Goal: Task Accomplishment & Management: Use online tool/utility

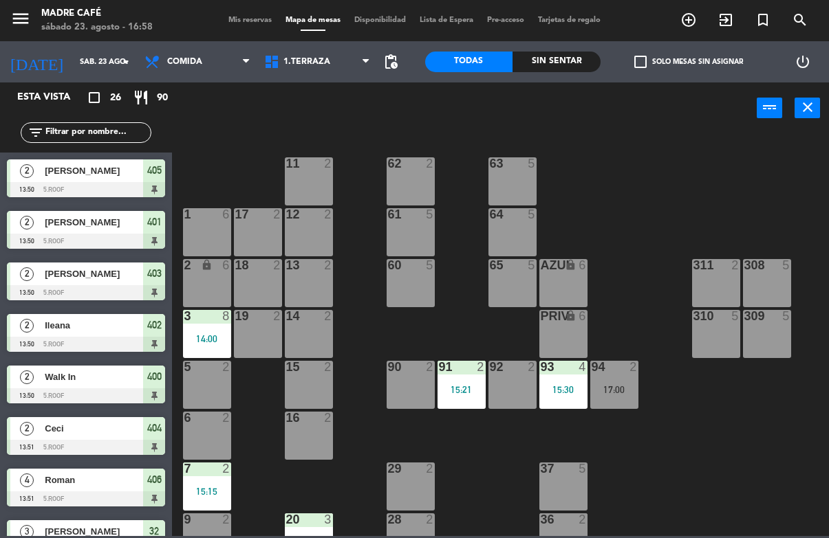
click at [548, 68] on div "Sin sentar" at bounding box center [556, 62] width 88 height 21
click at [697, 12] on icon "search" at bounding box center [688, 20] width 17 height 17
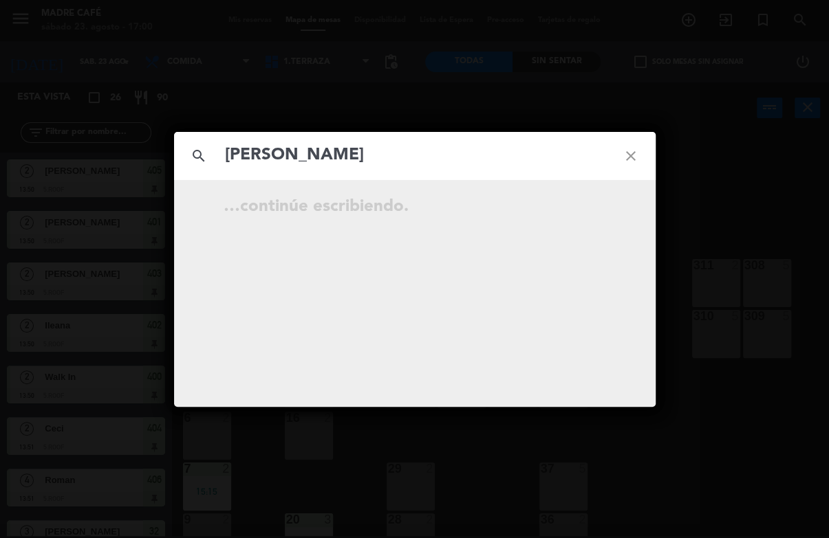
type input "[PERSON_NAME]"
click at [565, 159] on input "[PERSON_NAME]" at bounding box center [414, 156] width 382 height 28
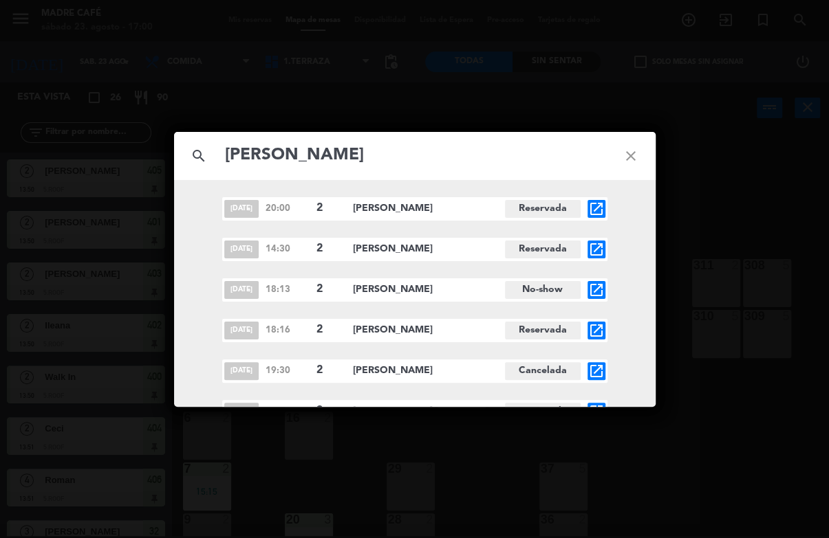
click at [633, 142] on icon "close" at bounding box center [631, 156] width 50 height 50
click at [631, 143] on icon "close" at bounding box center [631, 156] width 50 height 50
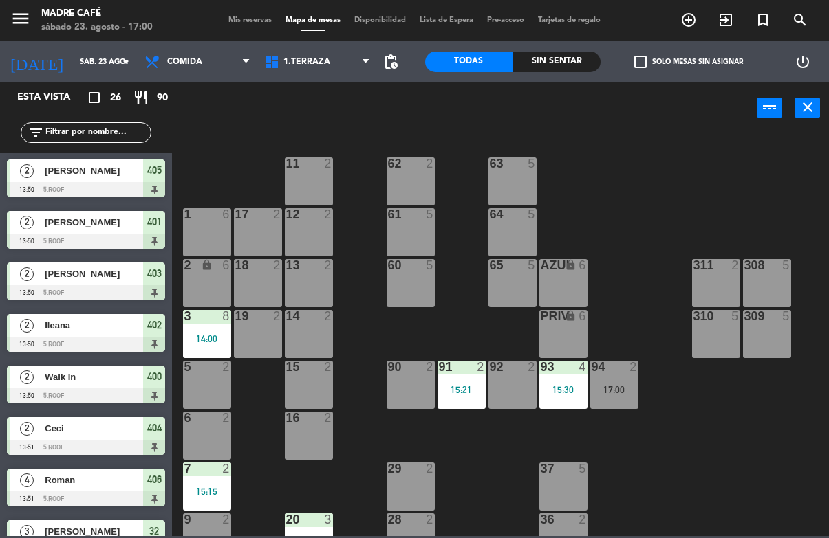
click at [628, 151] on div "11 2 63 5 62 2 12 2 1 6 61 5 64 5 17 2 13 2 2 lock 6 60 5 65 5 308 5 18 2 311 2…" at bounding box center [504, 335] width 648 height 404
click at [588, 68] on div "Sin sentar" at bounding box center [556, 62] width 88 height 21
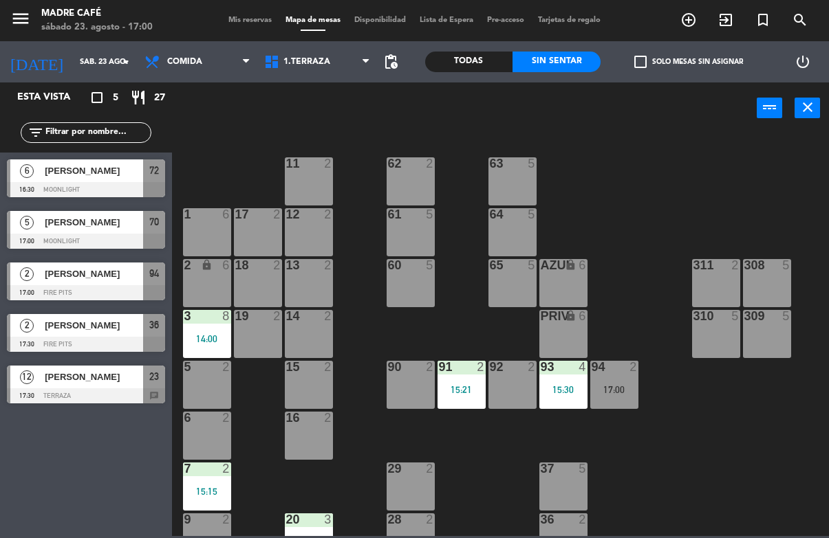
click at [75, 230] on span "[PERSON_NAME]" at bounding box center [94, 222] width 98 height 14
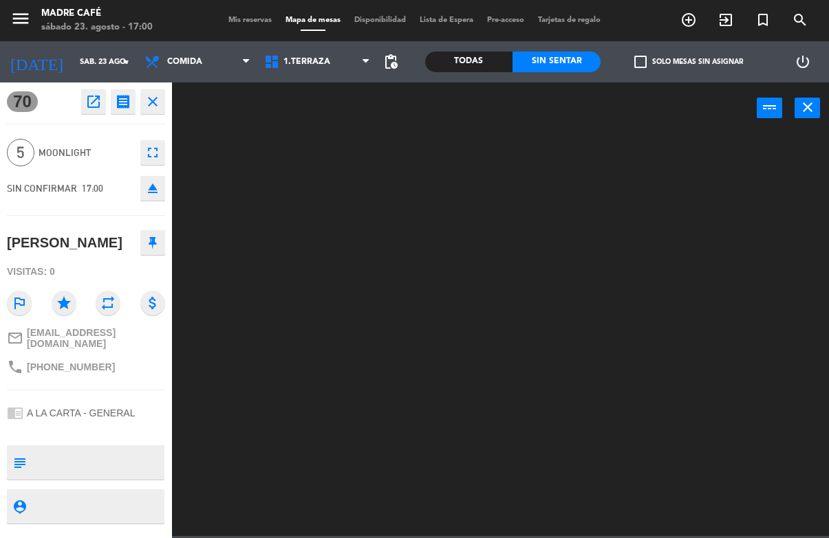
click at [783, 58] on div "power_settings_new" at bounding box center [802, 61] width 53 height 41
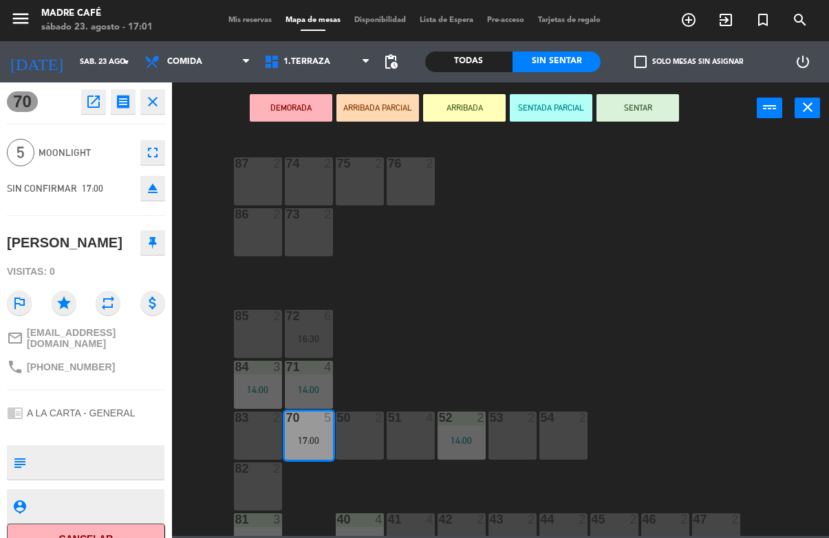
click at [486, 118] on button "ARRIBADA" at bounding box center [464, 108] width 83 height 28
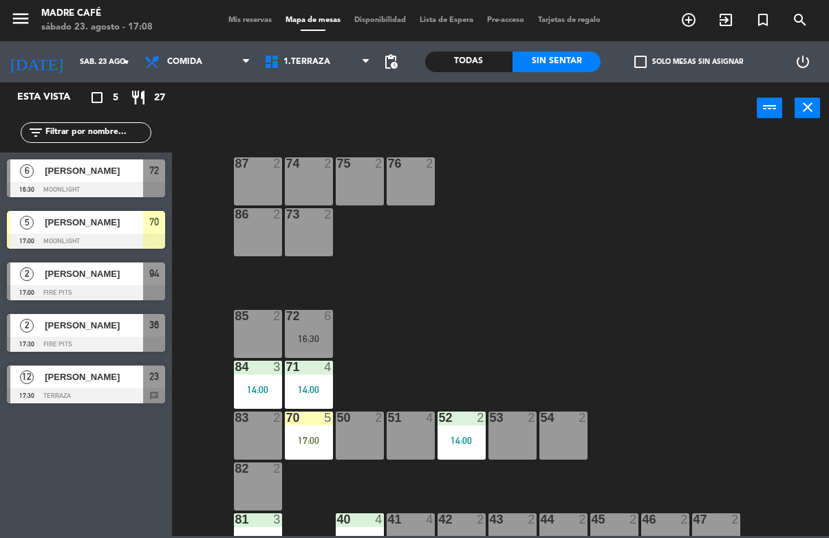
click at [697, 28] on icon "exit_to_app" at bounding box center [688, 20] width 17 height 17
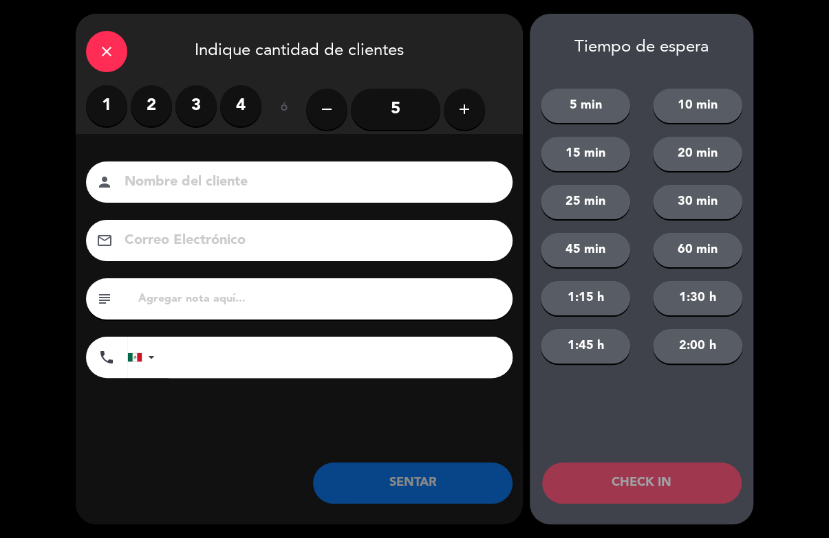
click at [133, 96] on label "2" at bounding box center [151, 105] width 41 height 41
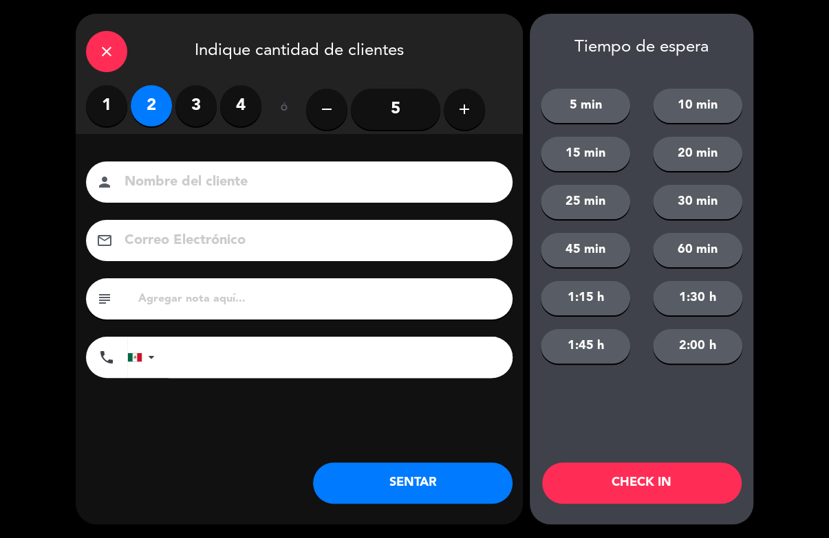
click at [166, 175] on input at bounding box center [308, 183] width 371 height 24
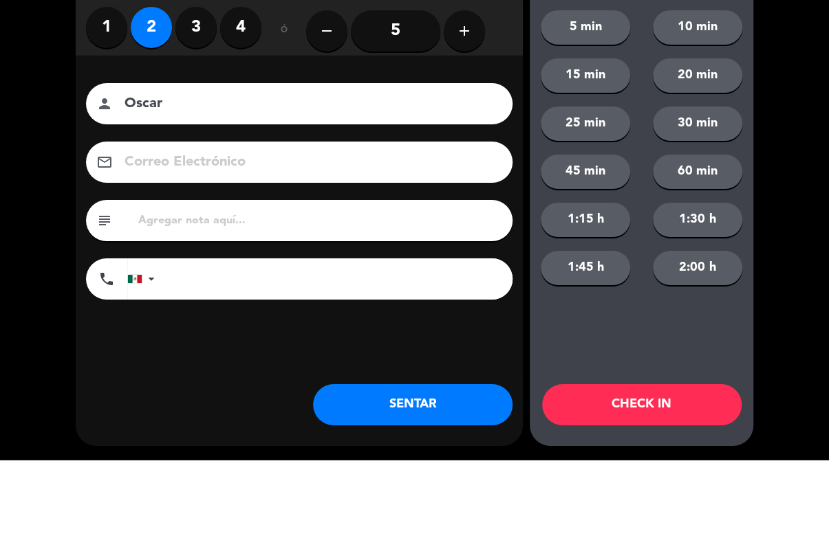
type input "Oscar"
click at [780, 143] on div "close Indique cantidad de clientes 1 2 3 4 ó remove 5 add Nombre del cliente pe…" at bounding box center [414, 269] width 829 height 538
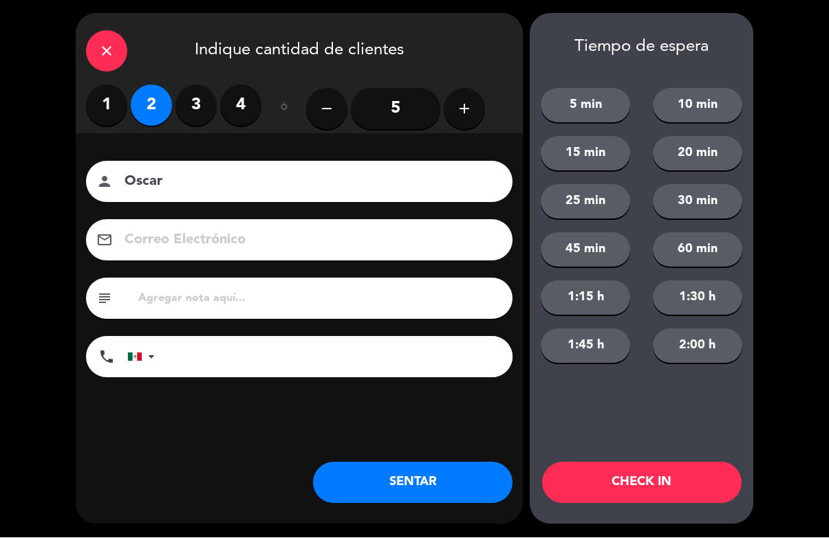
click at [663, 501] on button "CHECK IN" at bounding box center [641, 483] width 199 height 41
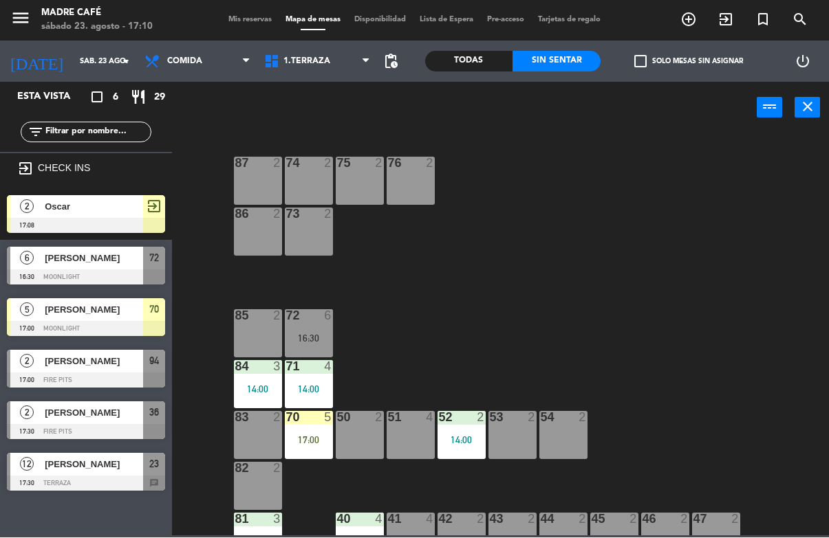
click at [697, 14] on icon "exit_to_app" at bounding box center [688, 20] width 17 height 17
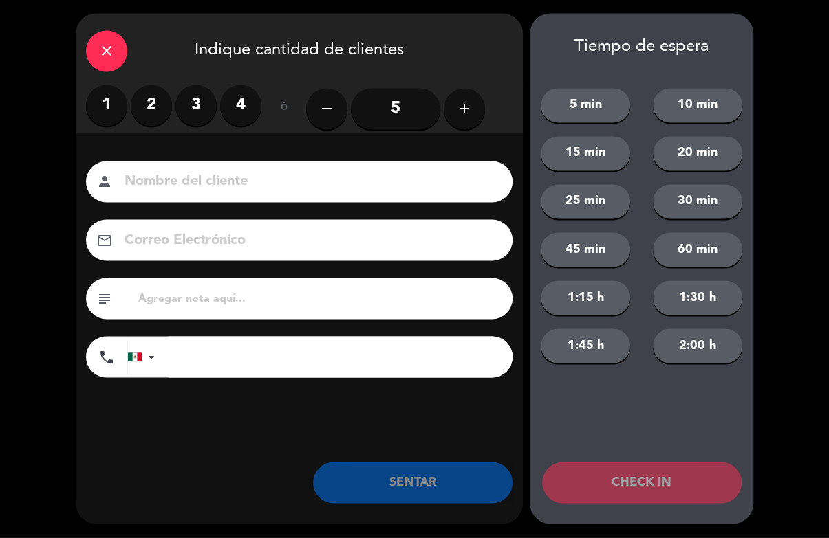
click at [160, 118] on label "2" at bounding box center [151, 105] width 41 height 41
click at [178, 173] on input at bounding box center [308, 183] width 371 height 24
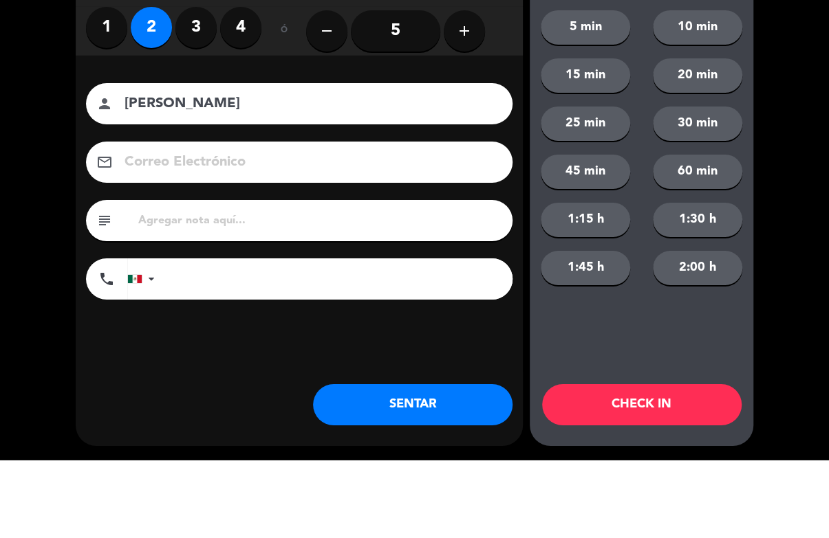
type input "[PERSON_NAME]"
click at [785, 142] on div "close Indique cantidad de clientes 1 2 3 4 ó remove 5 add Nombre del cliente pe…" at bounding box center [414, 269] width 829 height 538
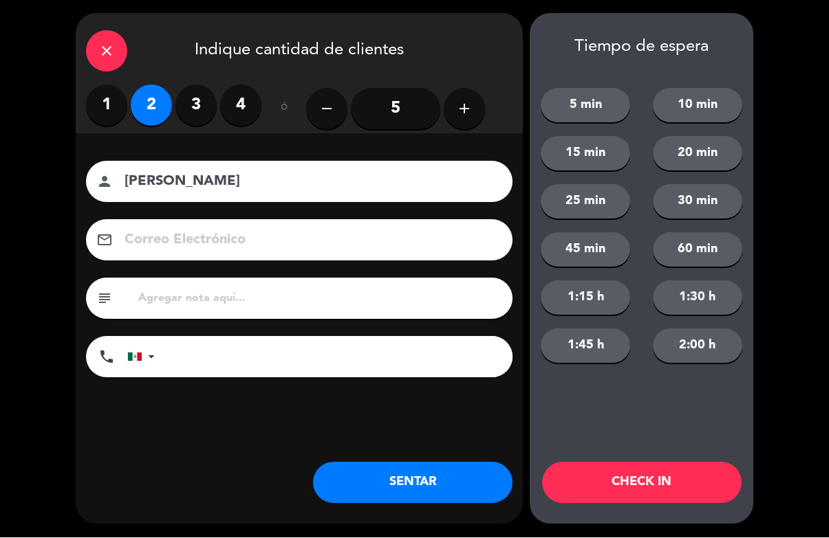
click at [690, 480] on button "CHECK IN" at bounding box center [641, 483] width 199 height 41
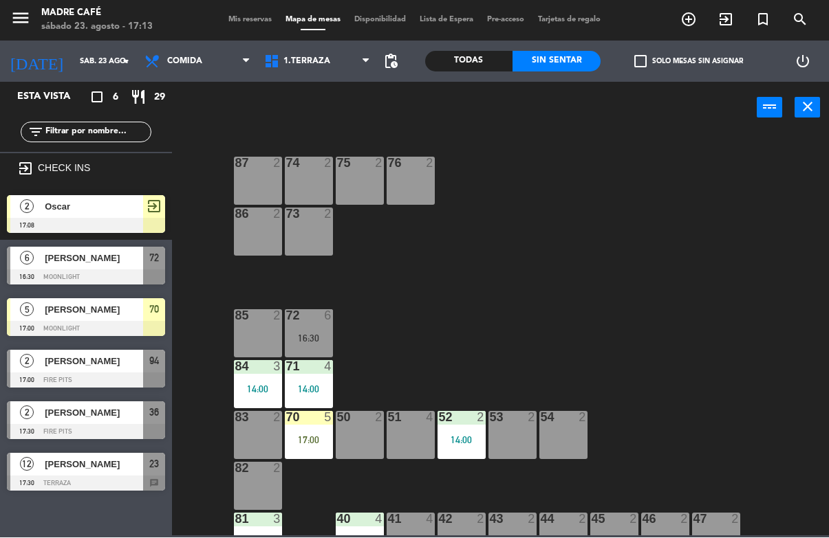
click at [142, 263] on span "[PERSON_NAME]" at bounding box center [94, 259] width 98 height 14
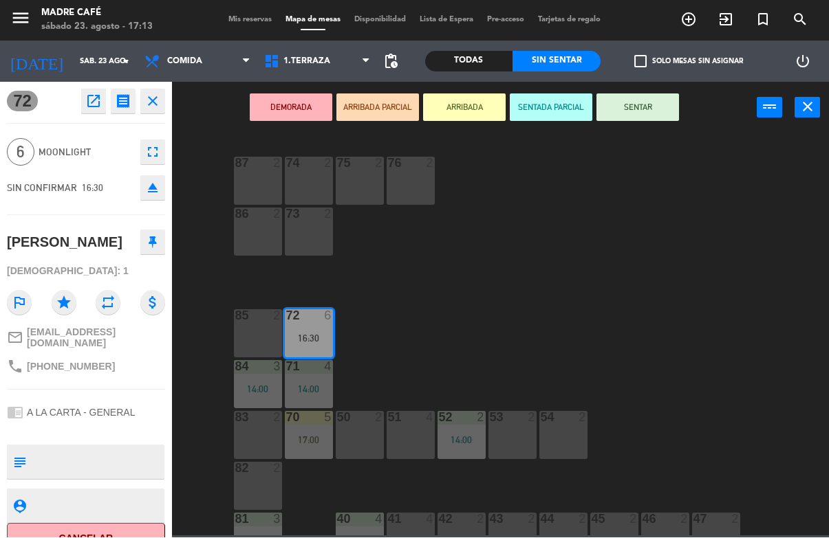
click at [145, 530] on button "Cancelar" at bounding box center [86, 539] width 158 height 31
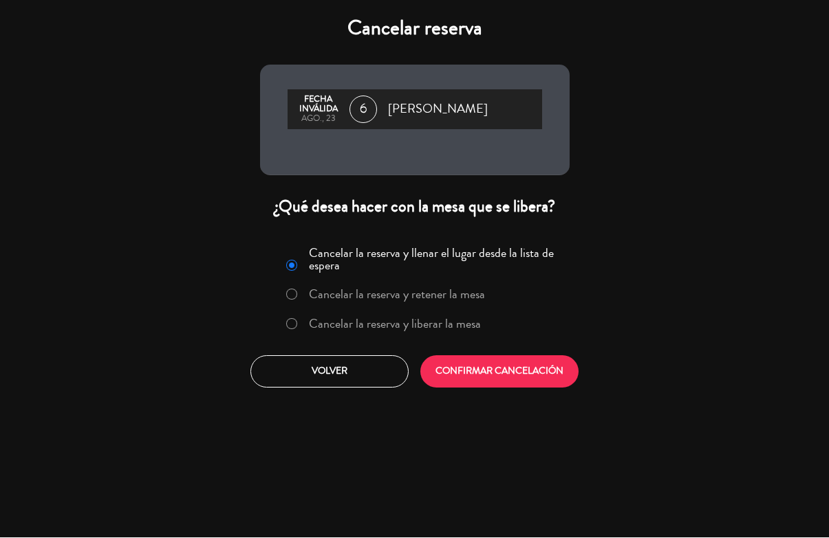
click at [428, 308] on label "Cancelar la reserva y retener la mesa" at bounding box center [385, 295] width 213 height 25
click at [430, 325] on label "Cancelar la reserva y liberar la mesa" at bounding box center [395, 324] width 172 height 12
click at [469, 367] on button "CONFIRMAR CANCELACIÓN" at bounding box center [499, 372] width 158 height 32
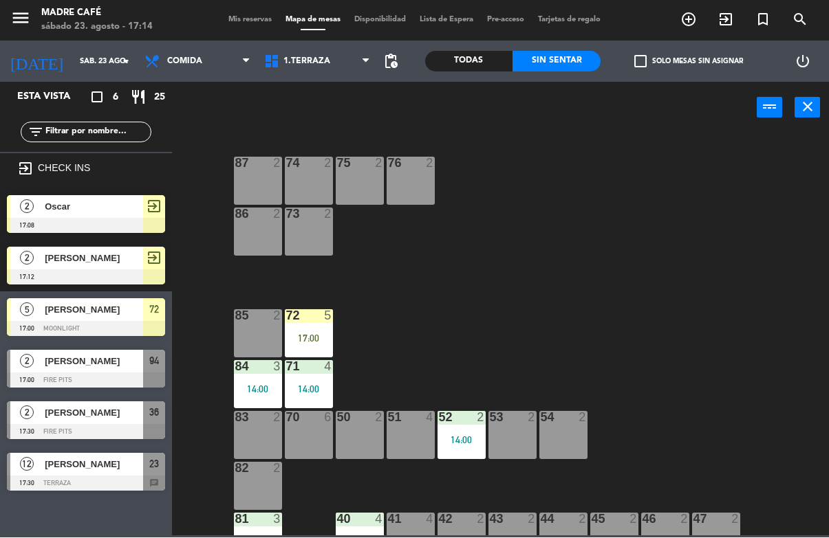
click at [305, 331] on div "72 5 17:00" at bounding box center [309, 334] width 48 height 48
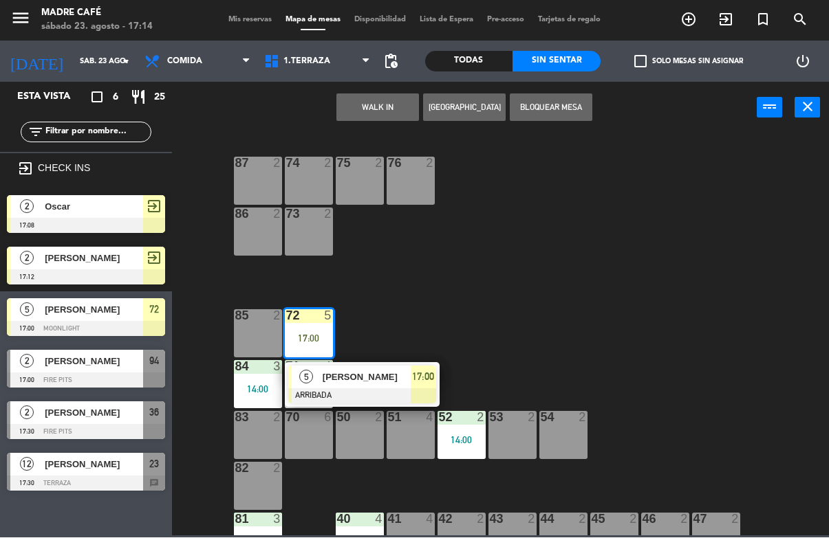
click at [320, 67] on span "1.Terraza" at bounding box center [306, 62] width 47 height 10
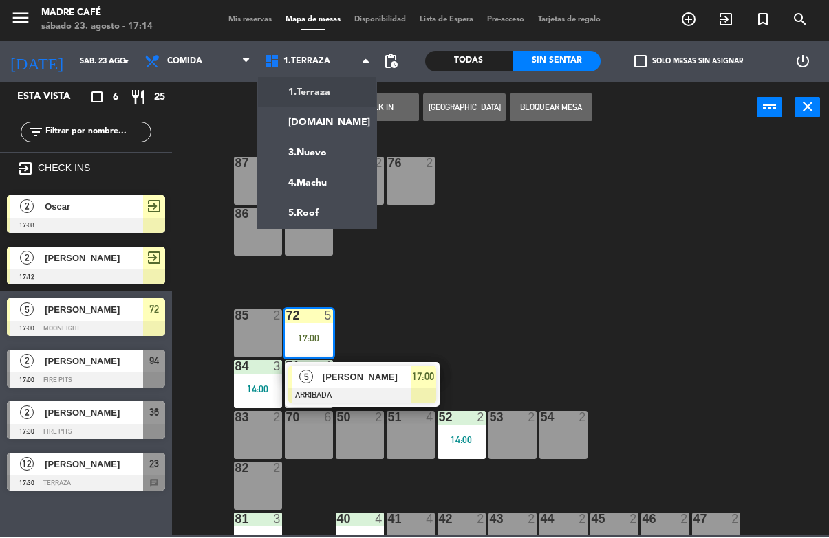
click at [334, 182] on ng-component "menu Madre Café sábado 23. agosto - 17:14 Mis reservas Mapa de mesas Disponibil…" at bounding box center [414, 268] width 829 height 536
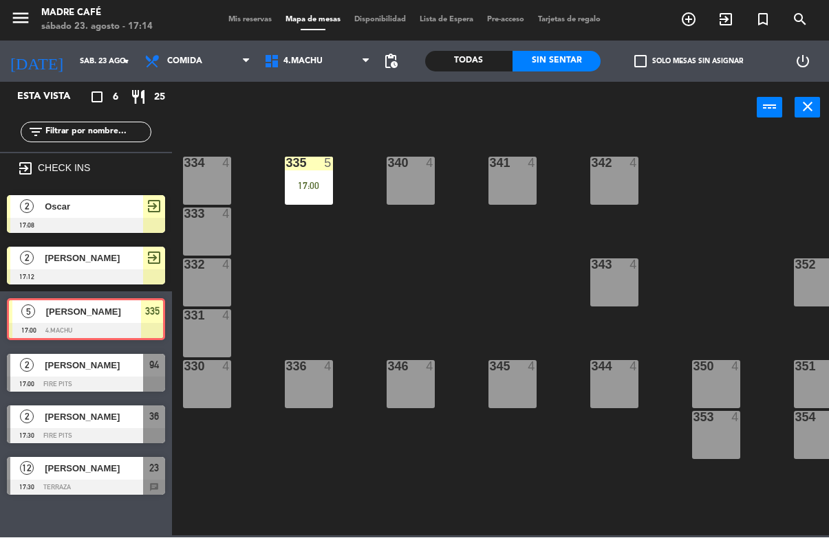
click at [316, 175] on div "335 5 17:00" at bounding box center [309, 181] width 48 height 48
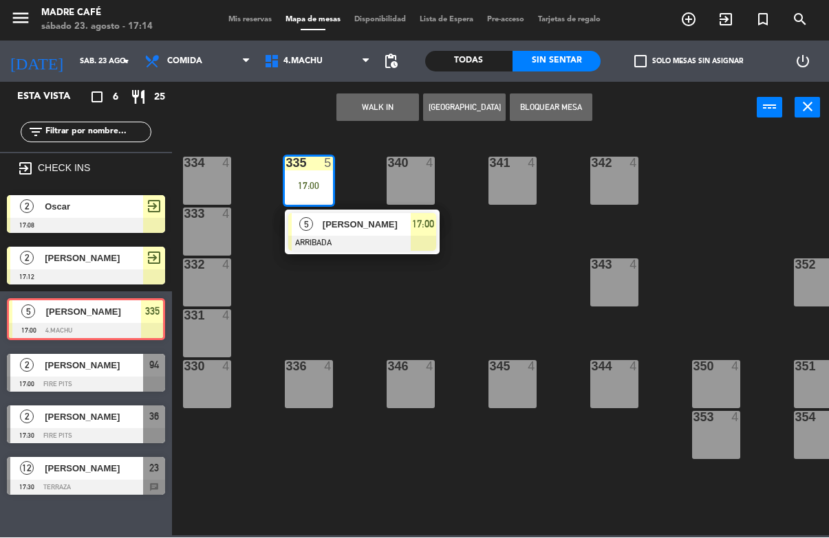
click at [360, 234] on div "[PERSON_NAME]" at bounding box center [365, 225] width 89 height 23
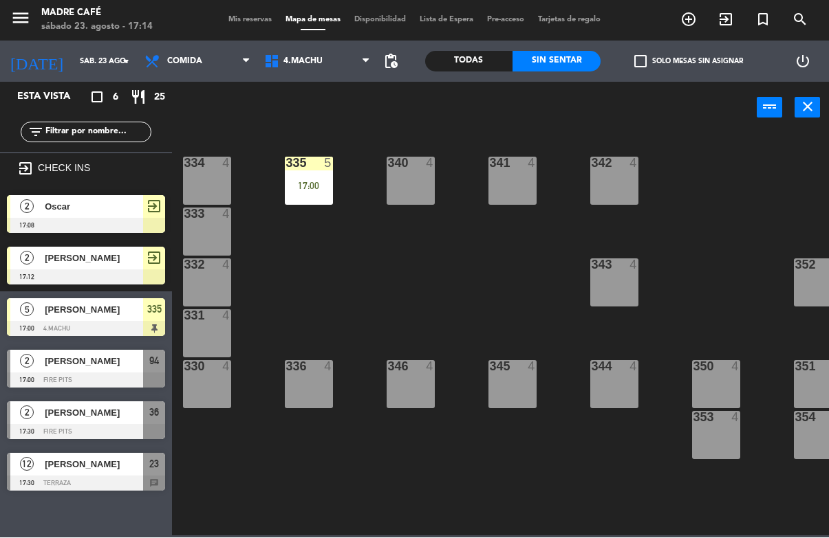
click at [346, 262] on div "334 4 335 5 17:00 340 4 341 4 342 4 333 4 332 4 343 4 352 4 331 4 330 4 336 4 3…" at bounding box center [504, 335] width 648 height 404
click at [296, 182] on div "17:00" at bounding box center [309, 187] width 48 height 10
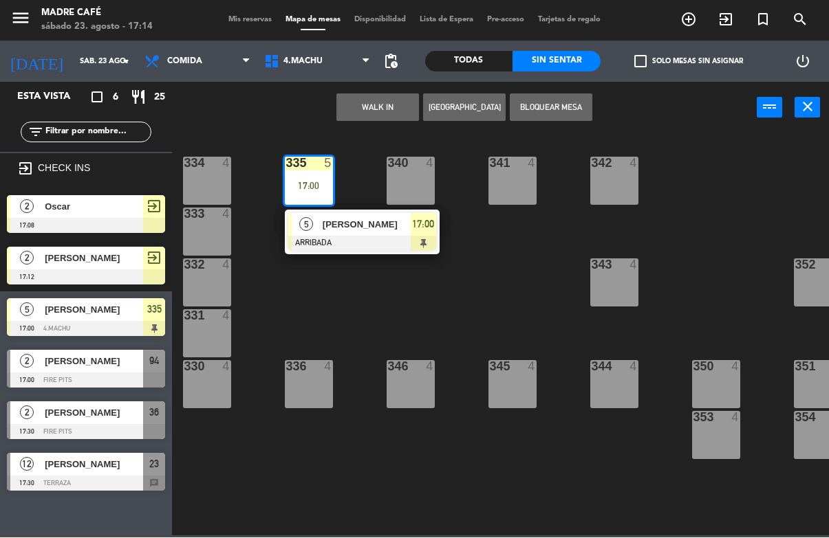
click at [345, 229] on span "[PERSON_NAME]" at bounding box center [367, 225] width 88 height 14
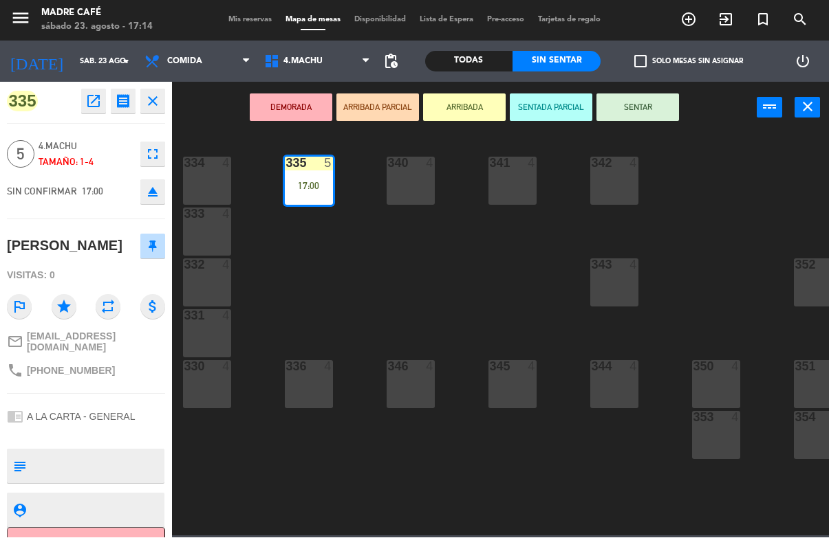
click at [641, 105] on button "SENTAR" at bounding box center [637, 108] width 83 height 28
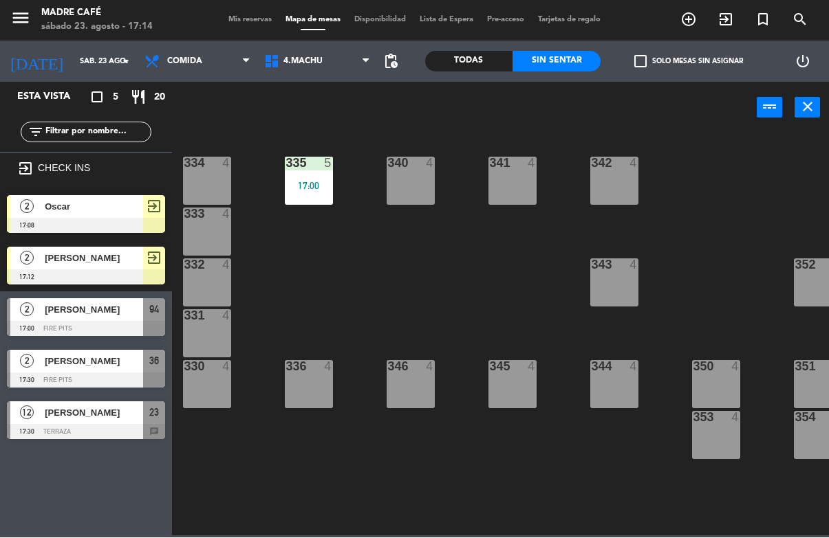
click at [697, 24] on icon "exit_to_app" at bounding box center [688, 20] width 17 height 17
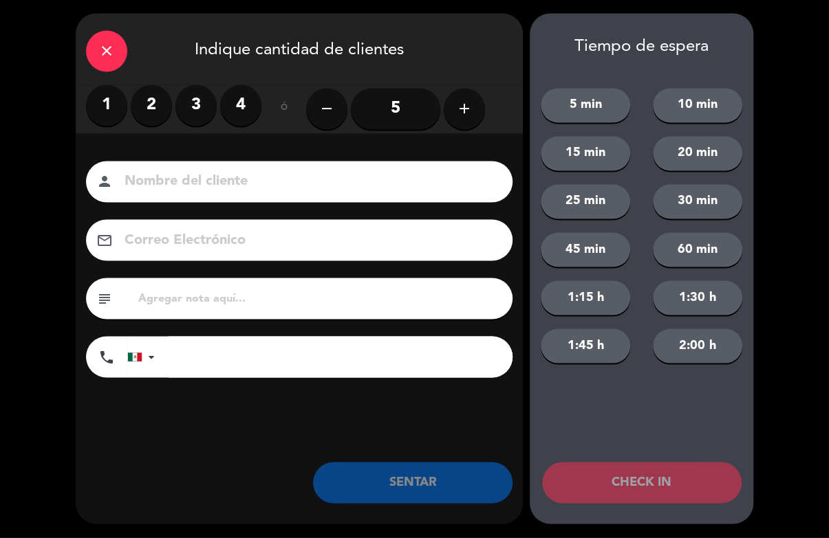
click at [149, 119] on label "2" at bounding box center [151, 105] width 41 height 41
click at [193, 193] on input at bounding box center [308, 183] width 371 height 24
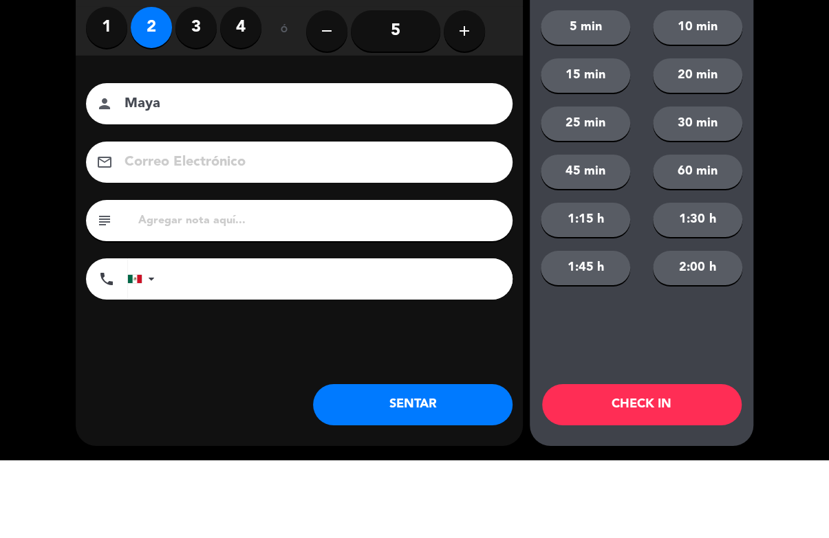
type input "Maya"
click at [778, 151] on div "close Indique cantidad de clientes 1 2 3 4 ó remove 5 add Nombre del cliente pe…" at bounding box center [414, 269] width 829 height 538
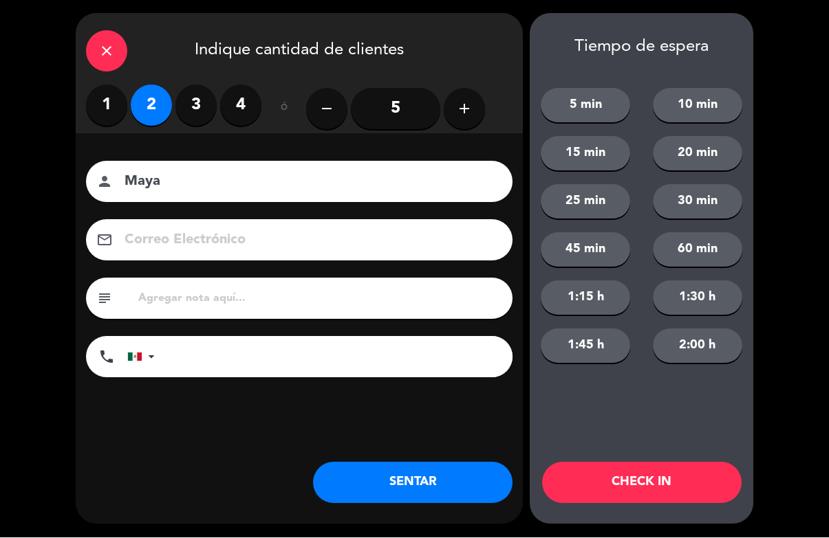
click at [685, 474] on button "CHECK IN" at bounding box center [641, 483] width 199 height 41
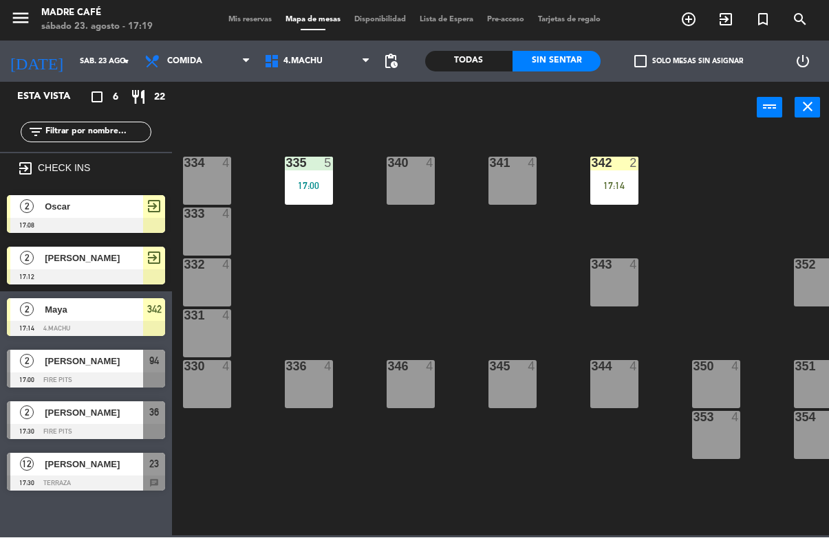
click at [609, 188] on div "17:14" at bounding box center [614, 187] width 48 height 10
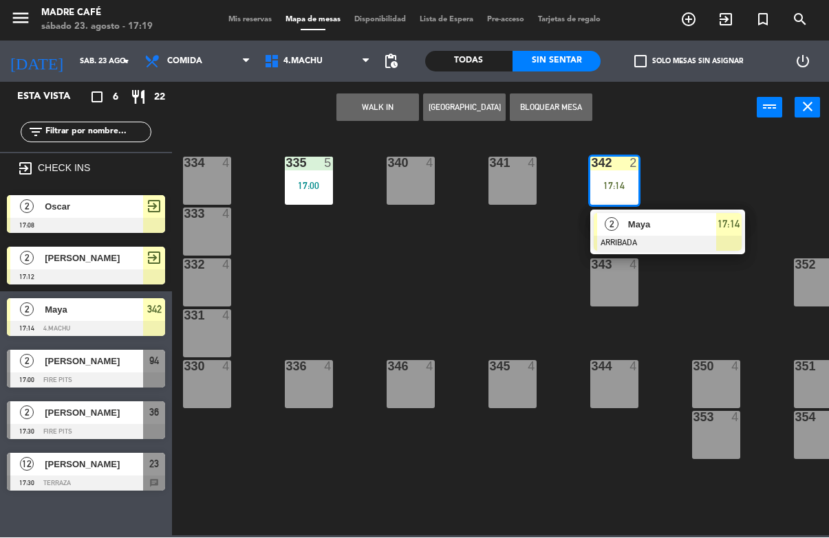
click at [641, 227] on span "Maya" at bounding box center [672, 225] width 88 height 14
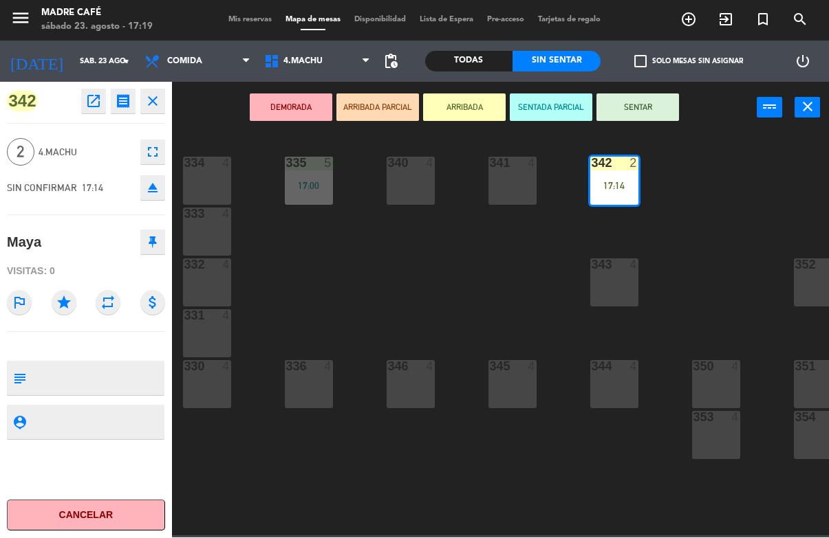
click at [655, 113] on button "SENTAR" at bounding box center [637, 108] width 83 height 28
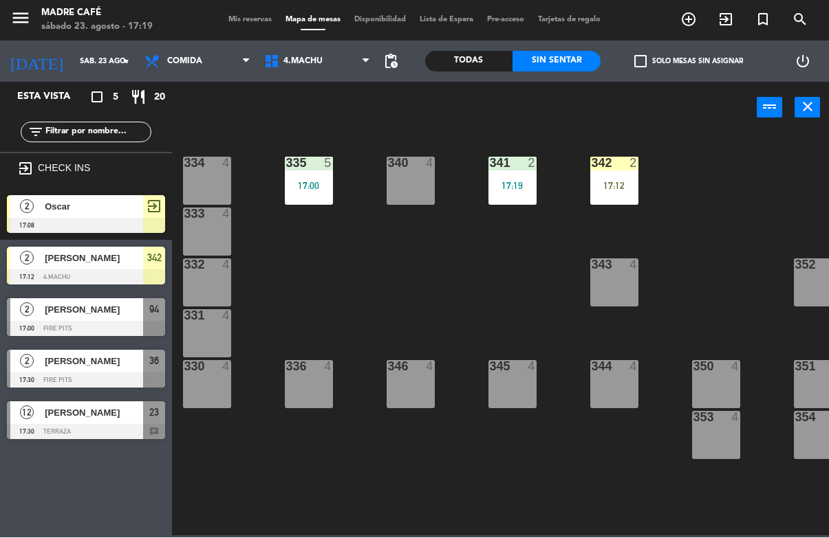
click at [622, 182] on div "17:12" at bounding box center [614, 187] width 48 height 10
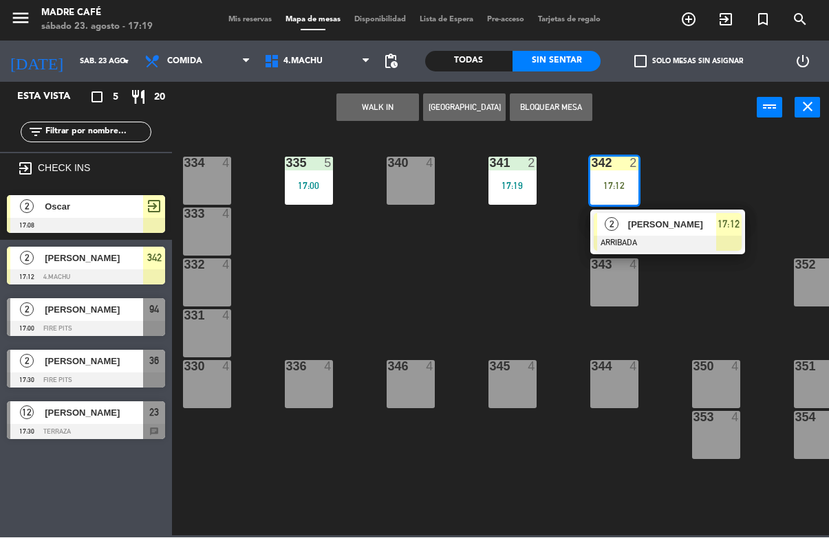
click at [642, 220] on span "[PERSON_NAME]" at bounding box center [672, 225] width 88 height 14
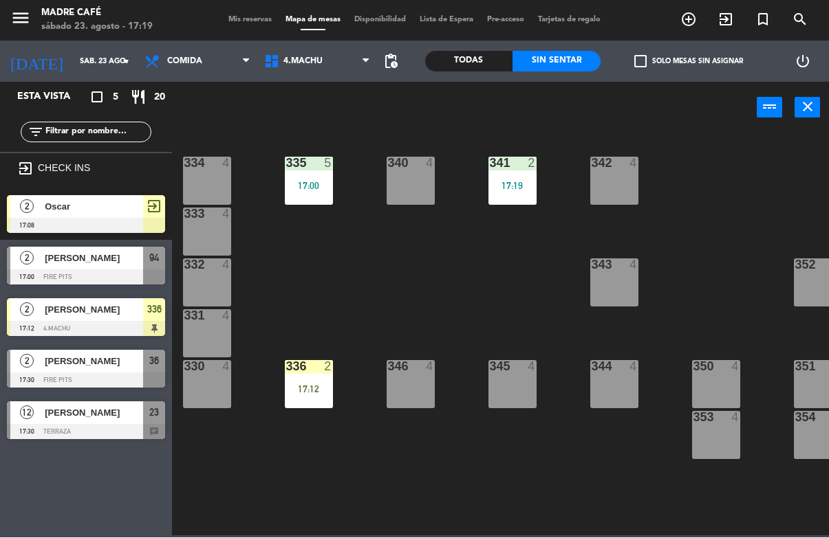
click at [312, 381] on div "336 2 17:12" at bounding box center [309, 385] width 48 height 48
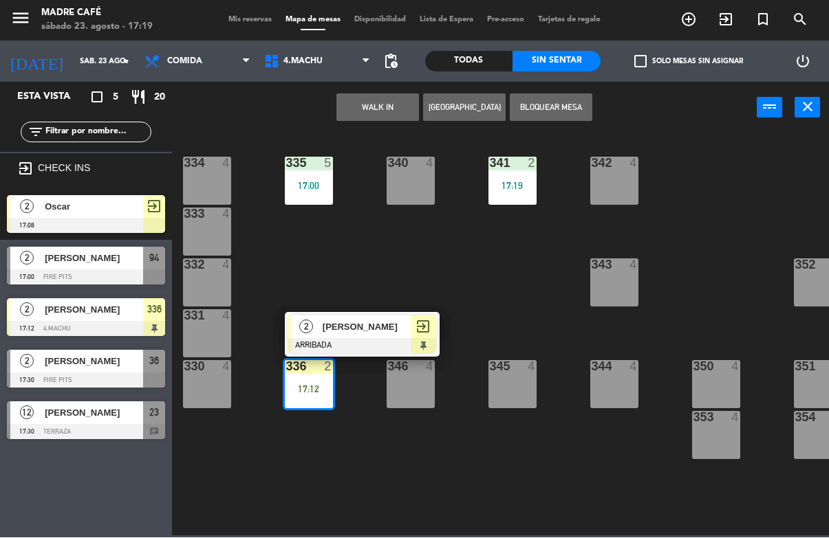
click at [361, 331] on span "[PERSON_NAME]" at bounding box center [367, 327] width 88 height 14
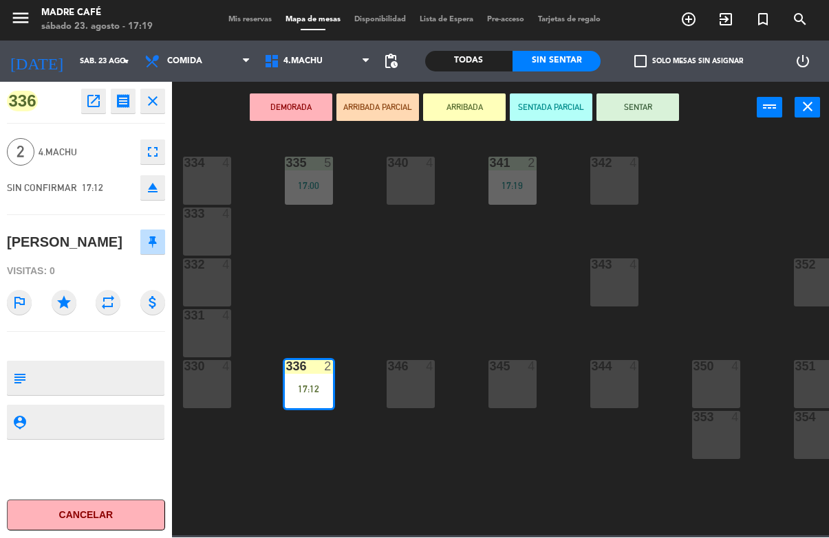
click at [634, 104] on button "SENTAR" at bounding box center [637, 108] width 83 height 28
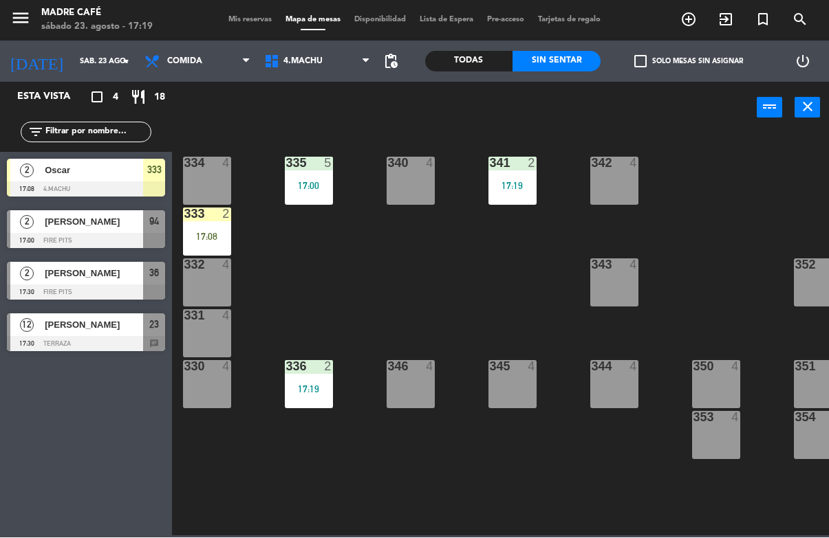
click at [206, 232] on div "17:08" at bounding box center [207, 237] width 48 height 10
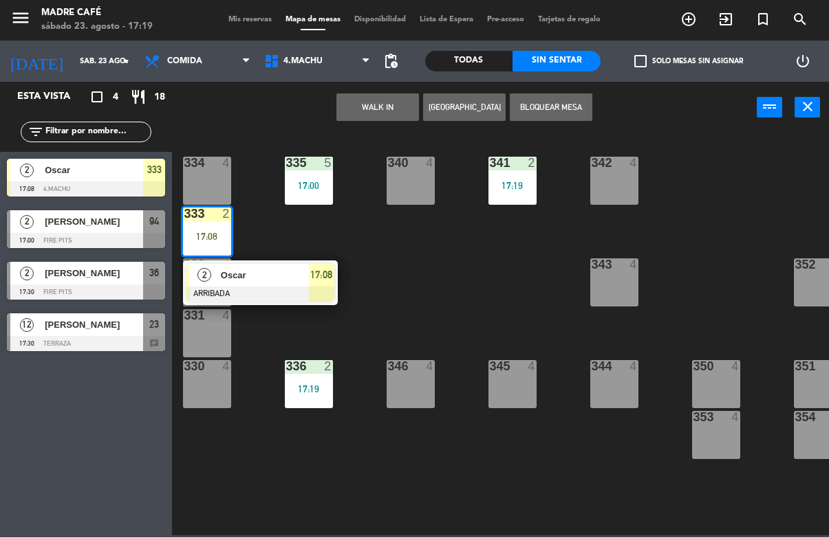
click at [254, 265] on div "Oscar" at bounding box center [263, 276] width 89 height 23
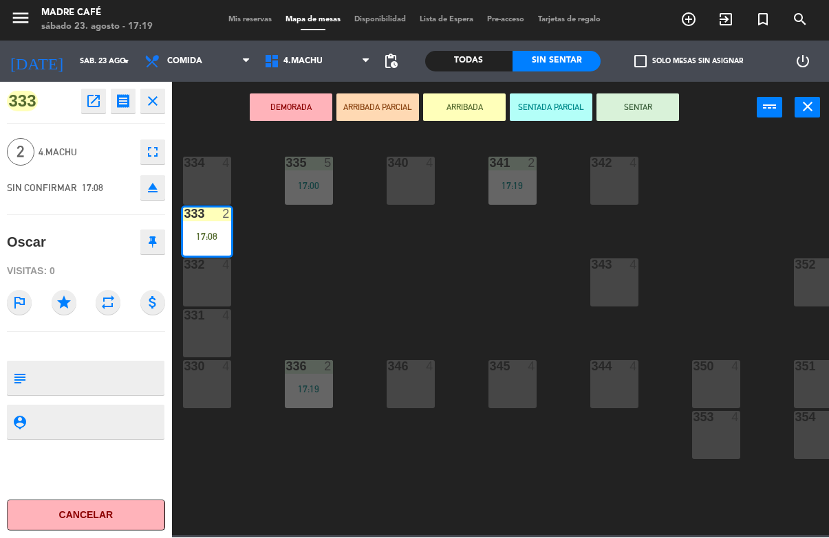
click at [658, 100] on button "SENTAR" at bounding box center [637, 108] width 83 height 28
